Goal: Navigation & Orientation: Understand site structure

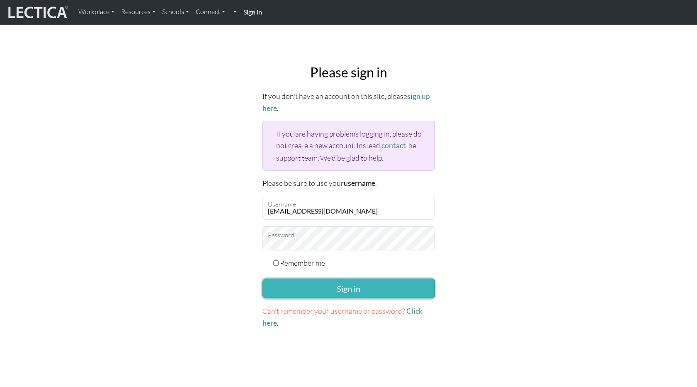
click at [348, 285] on button "Sign in" at bounding box center [348, 289] width 172 height 20
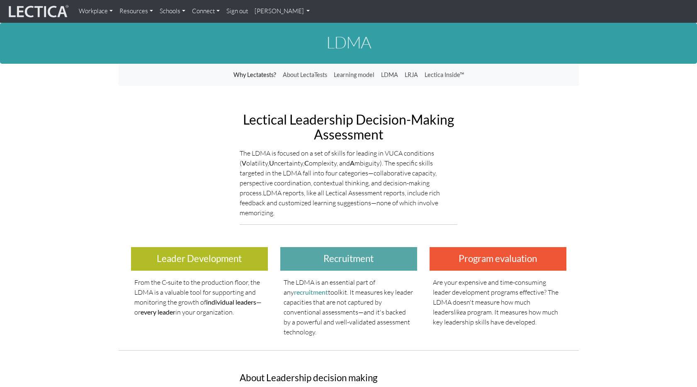
click at [302, 9] on link "[PERSON_NAME]" at bounding box center [282, 11] width 62 height 16
click at [211, 12] on link "Connect" at bounding box center [206, 11] width 34 height 16
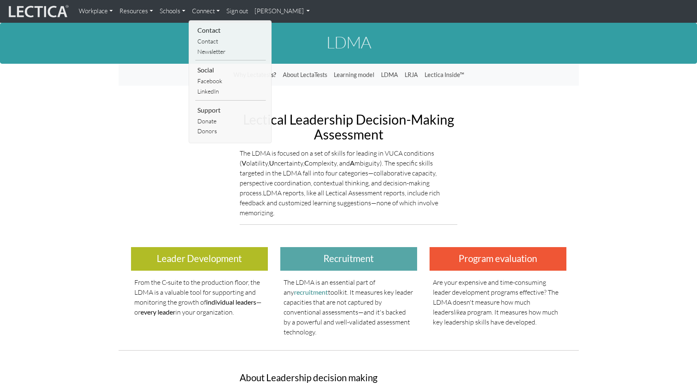
click at [175, 8] on link "Schools" at bounding box center [172, 11] width 32 height 16
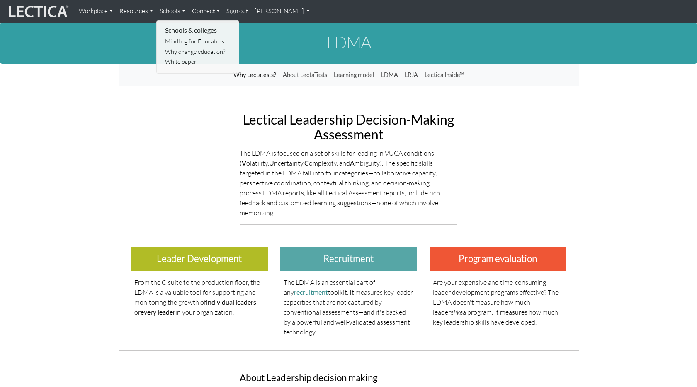
click at [146, 8] on link "Resources" at bounding box center [136, 11] width 40 height 16
